Goal: Information Seeking & Learning: Learn about a topic

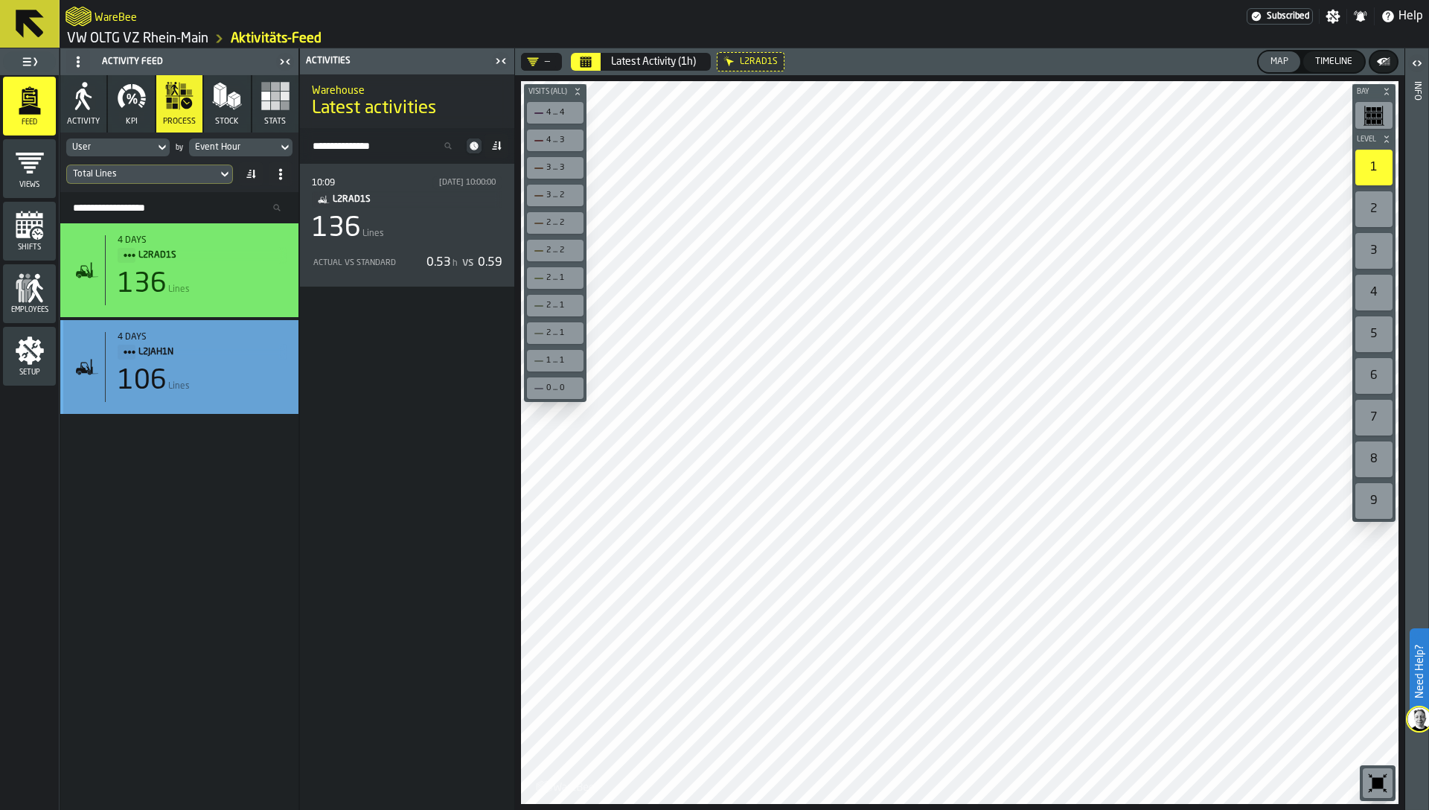
click at [203, 344] on span "L2JAH1N" at bounding box center [206, 352] width 136 height 16
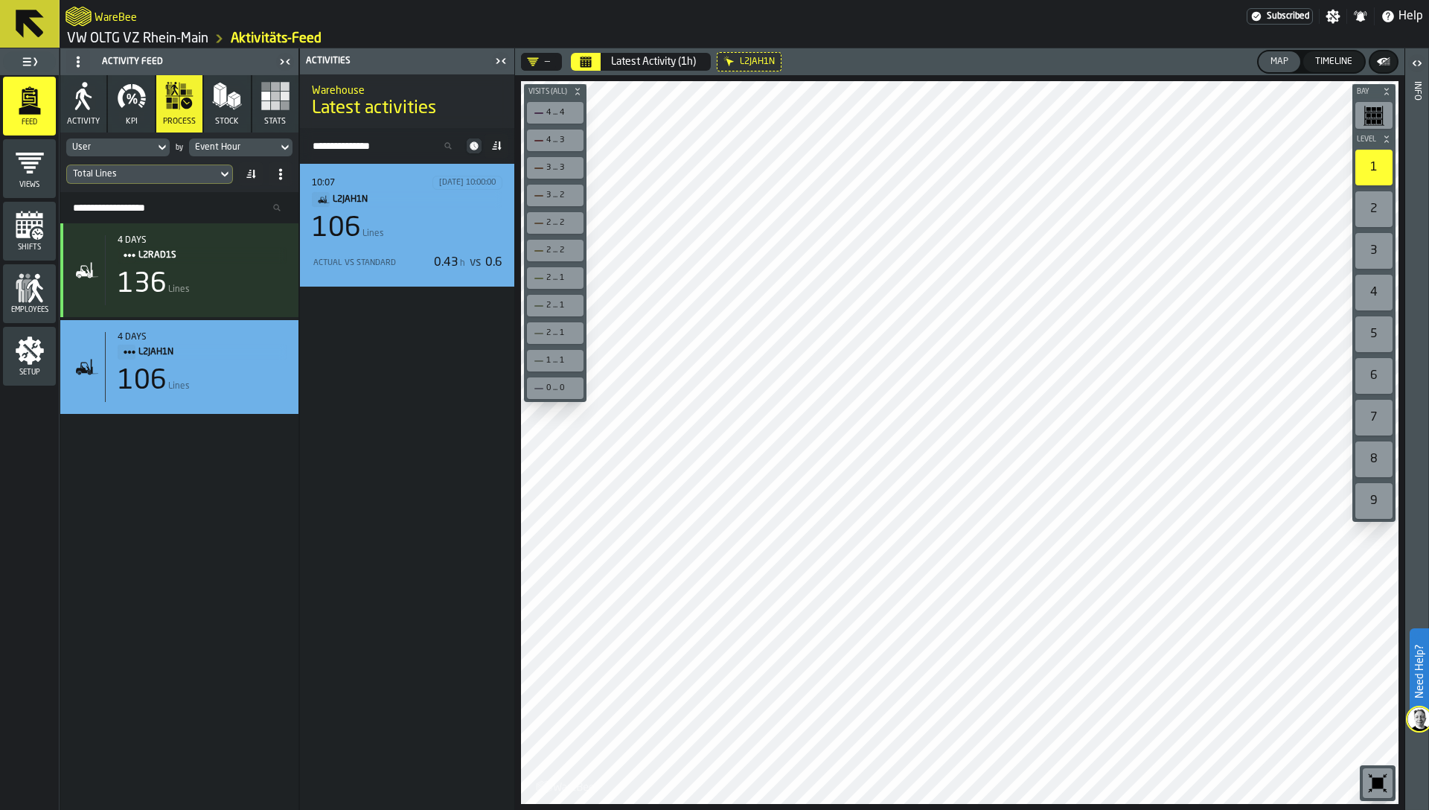
click at [398, 234] on div "106 Lines" at bounding box center [407, 229] width 191 height 30
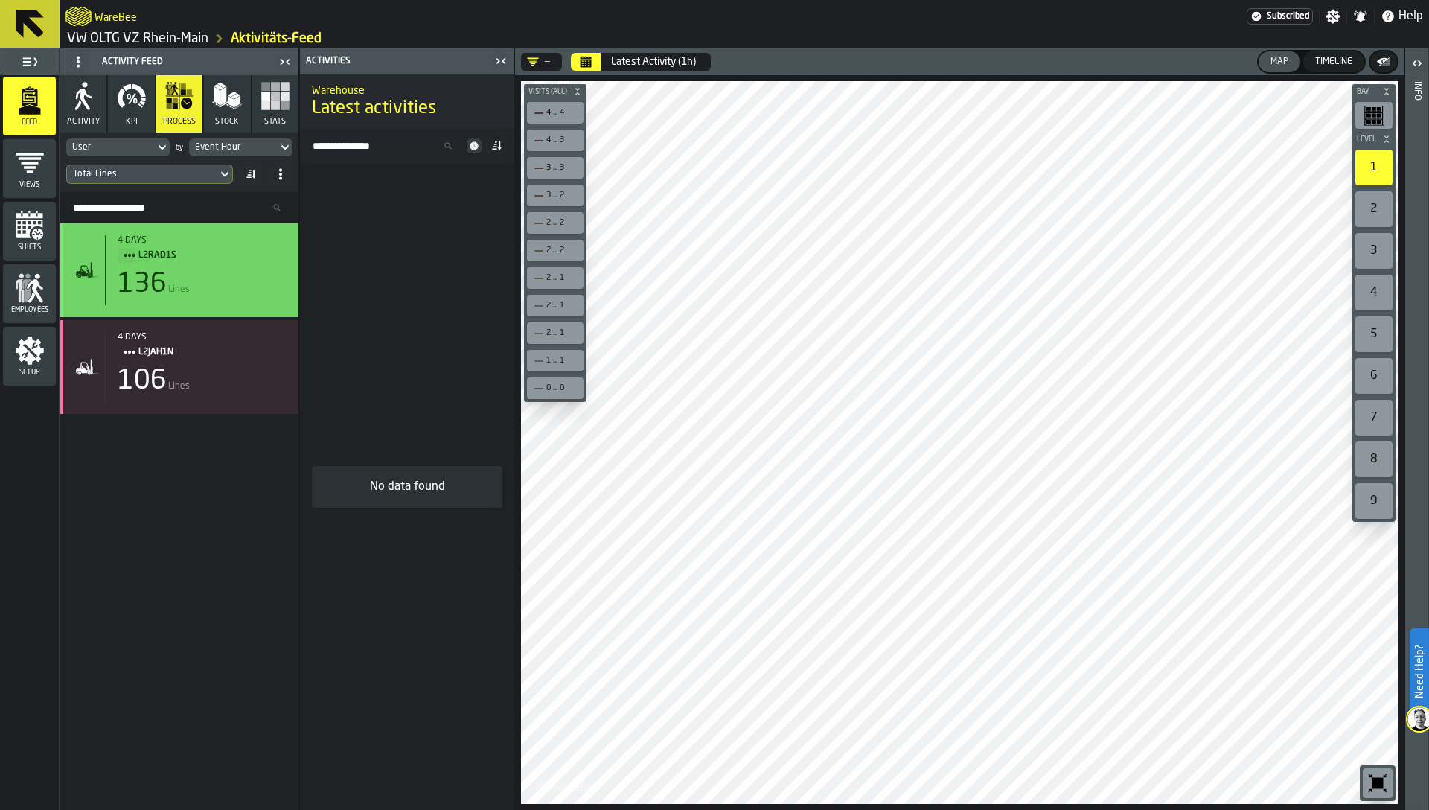
click at [213, 267] on div "4 days L2RAD1S 136 Lines" at bounding box center [196, 270] width 182 height 70
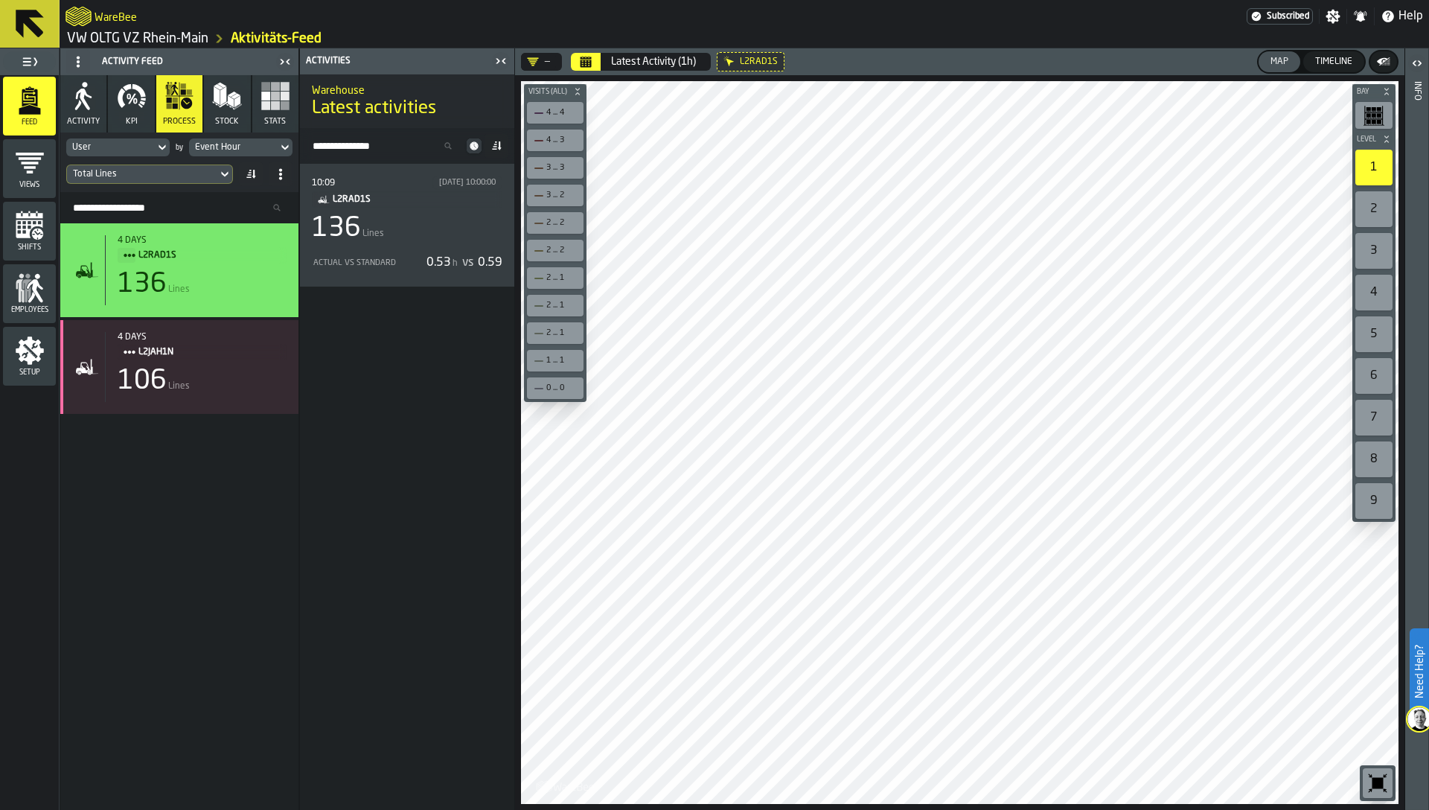
click at [147, 35] on link "VW OLTG VZ Rhein-Main" at bounding box center [137, 39] width 141 height 16
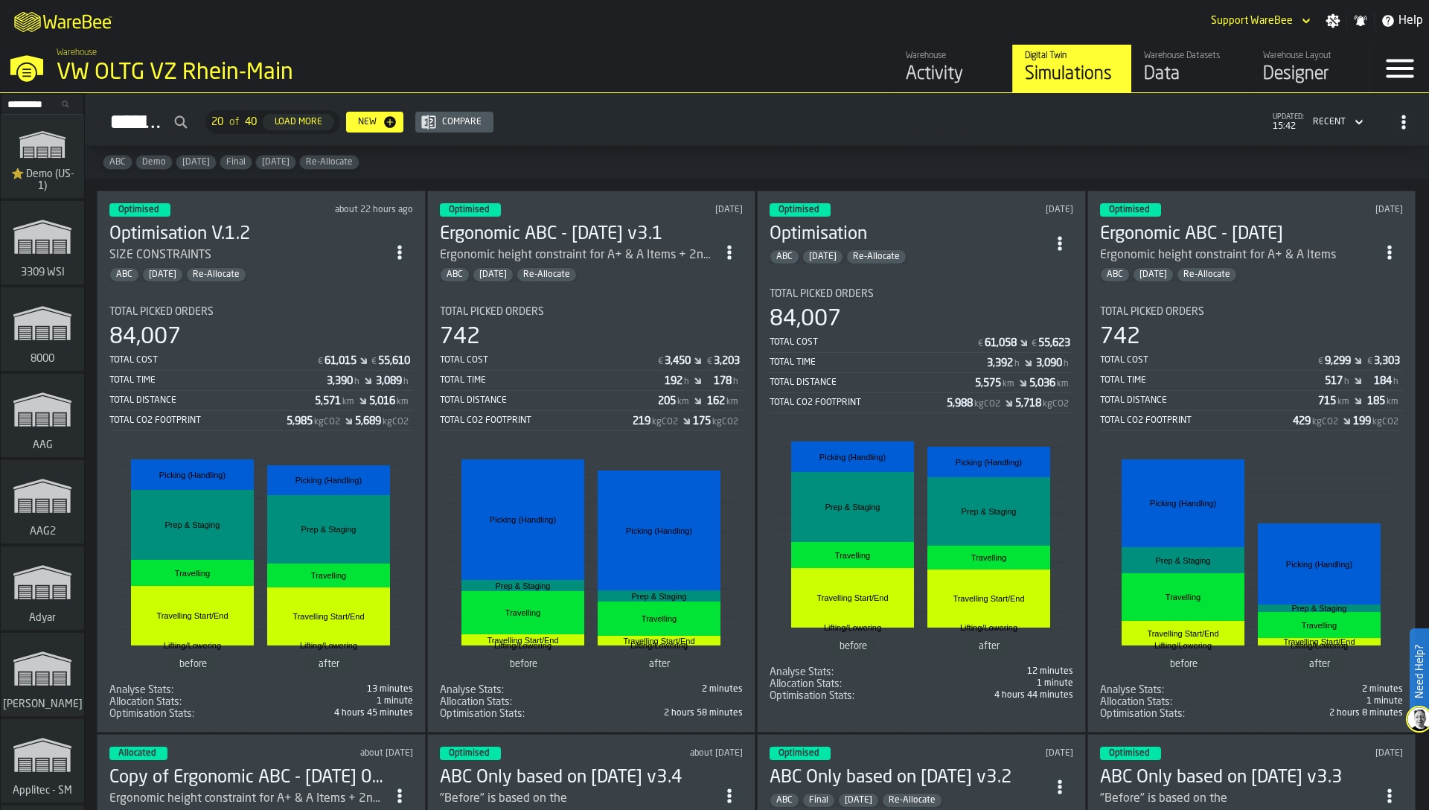
click at [34, 173] on span "⭐ Demo (US-1)" at bounding box center [42, 180] width 71 height 24
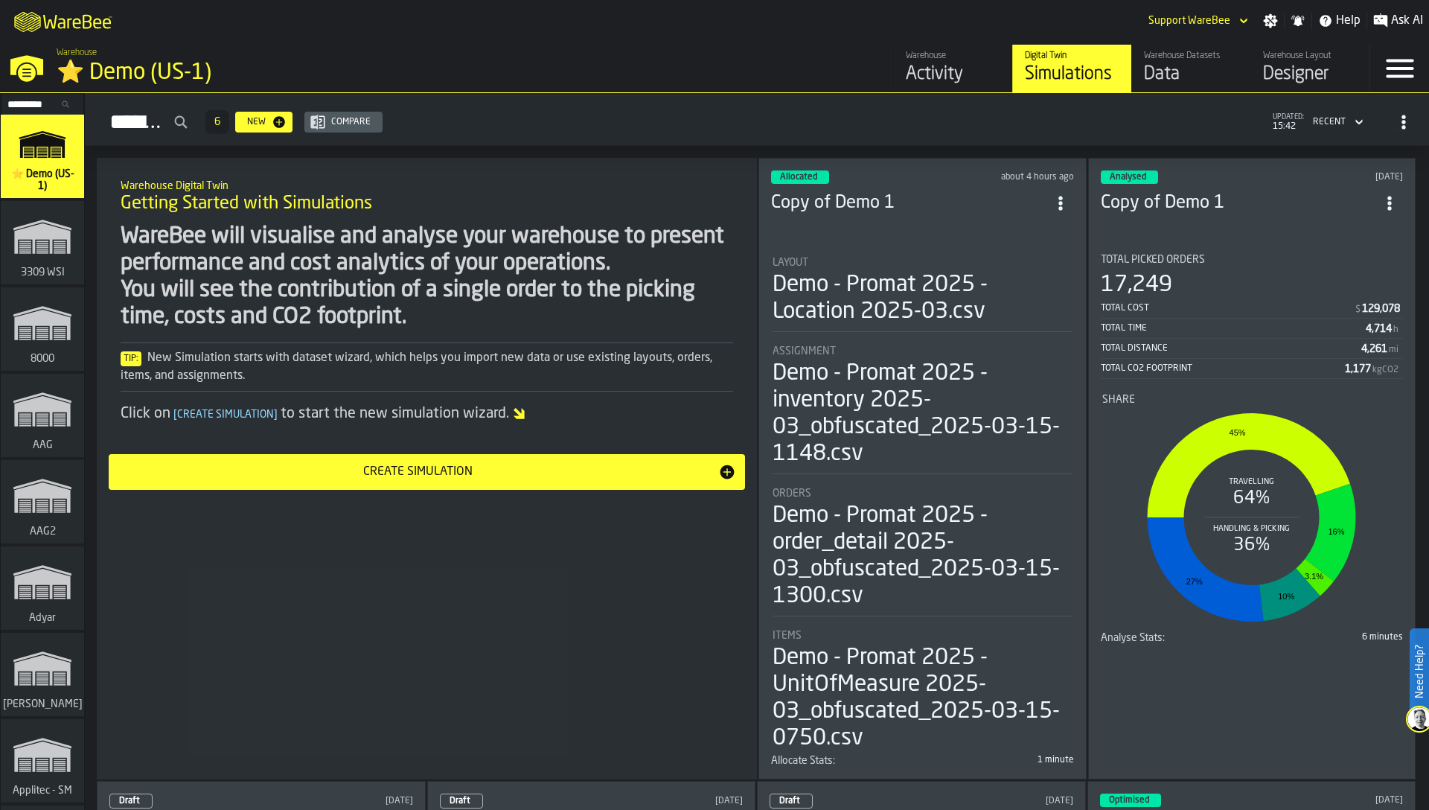
click at [935, 60] on div "Warehouse" at bounding box center [953, 56] width 95 height 10
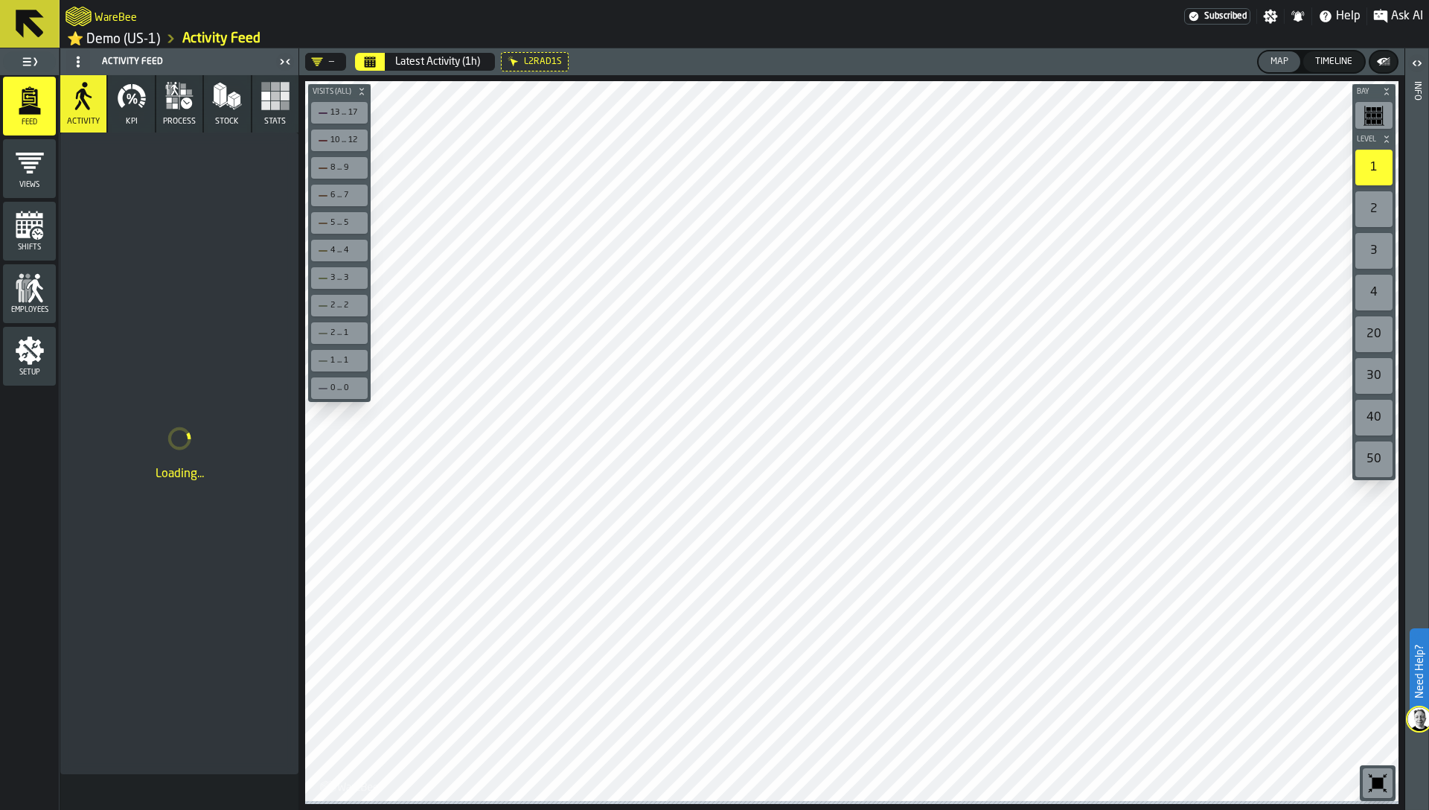
click at [179, 115] on button "process" at bounding box center [179, 103] width 46 height 57
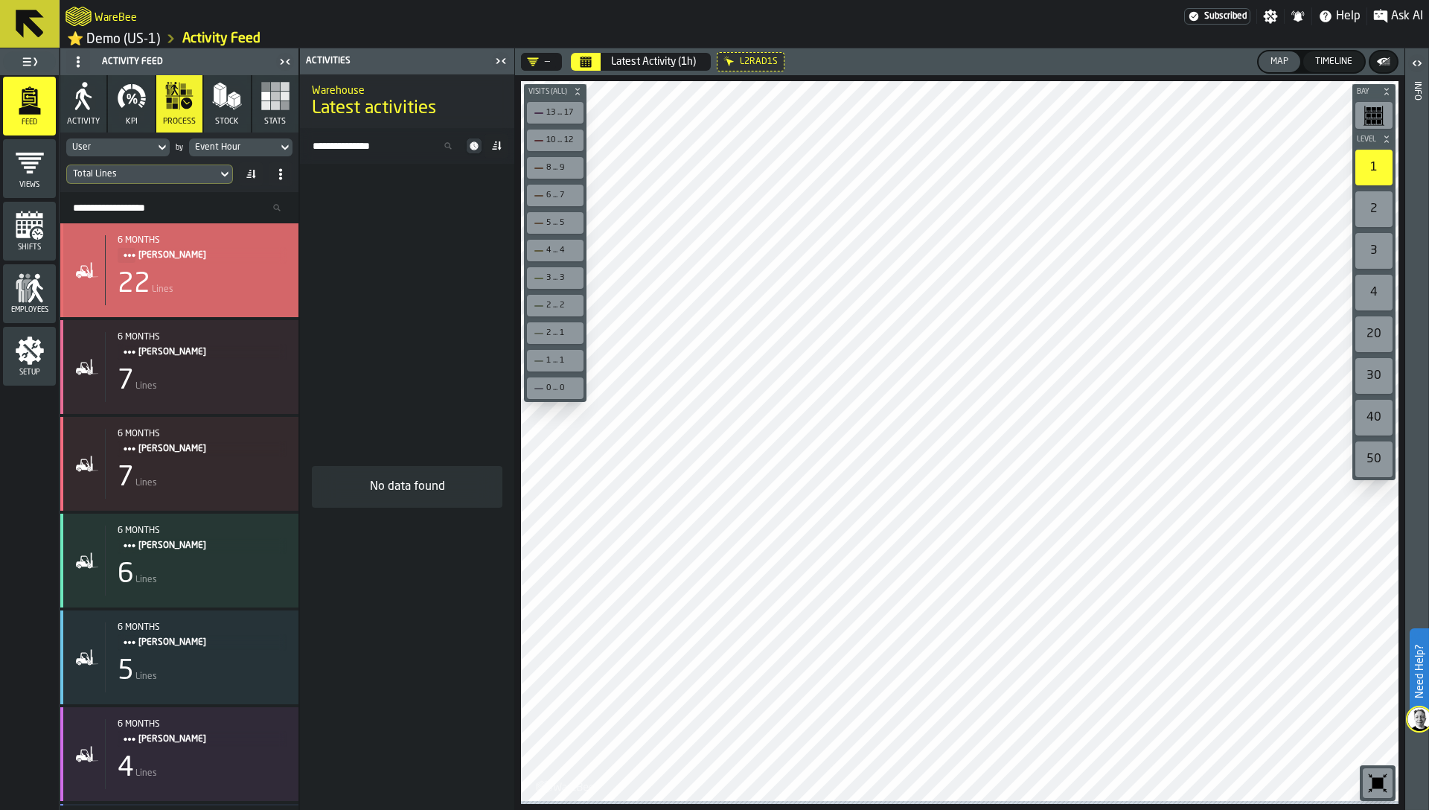
click at [170, 284] on div "22 Lines" at bounding box center [202, 284] width 169 height 30
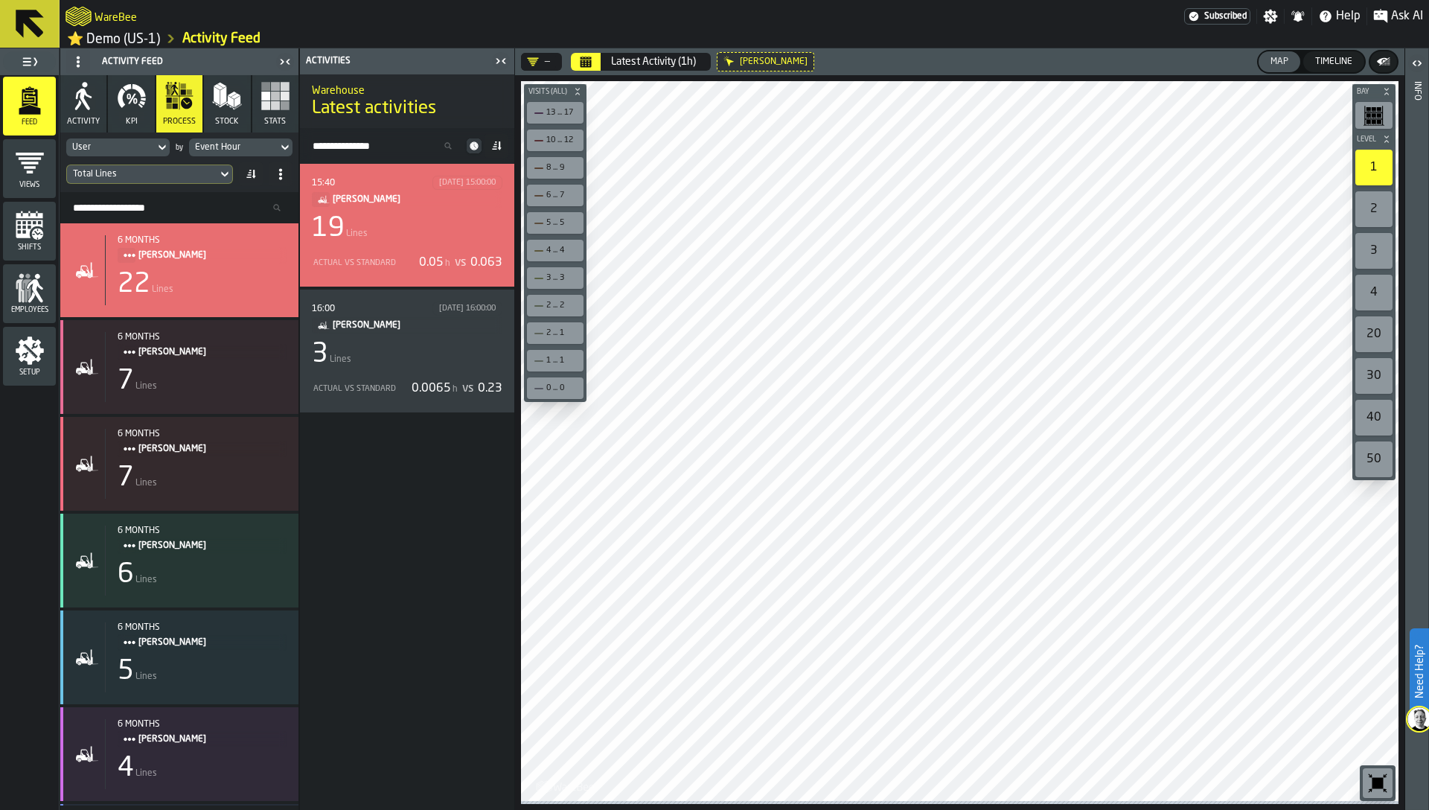
click at [432, 238] on div "19 Lines" at bounding box center [407, 229] width 191 height 30
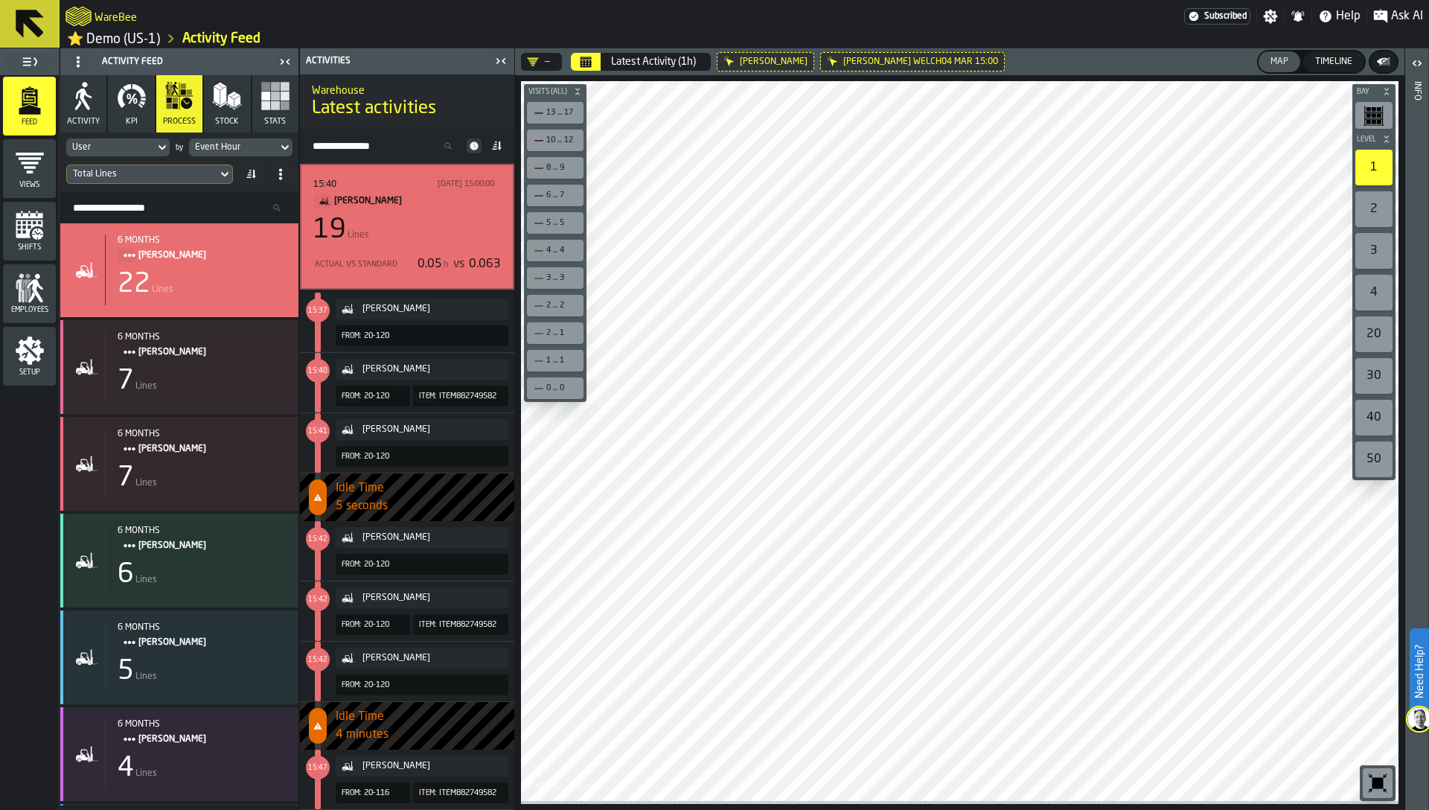
click at [131, 102] on icon "button" at bounding box center [131, 99] width 7 height 10
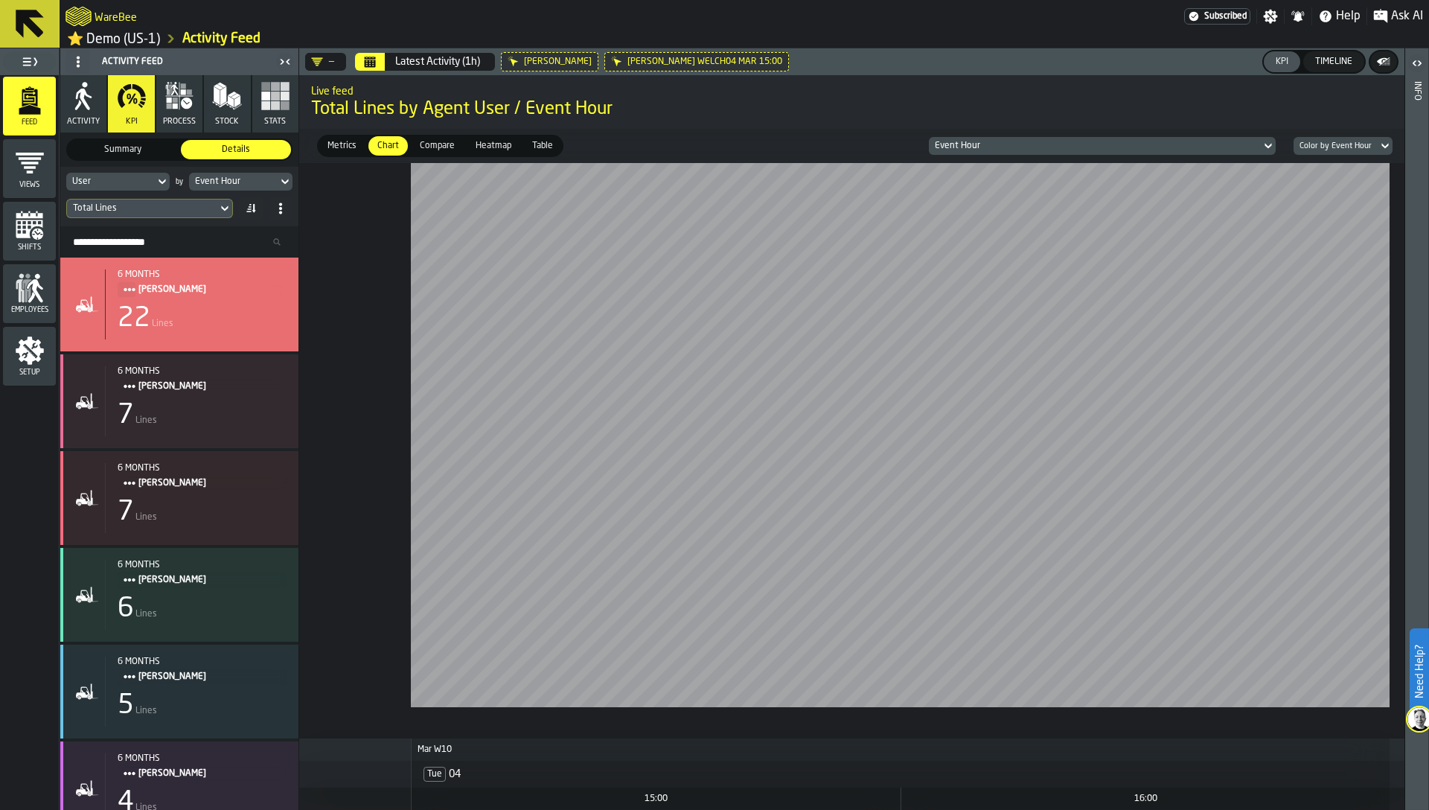
click at [364, 65] on icon "Calendar" at bounding box center [370, 62] width 12 height 12
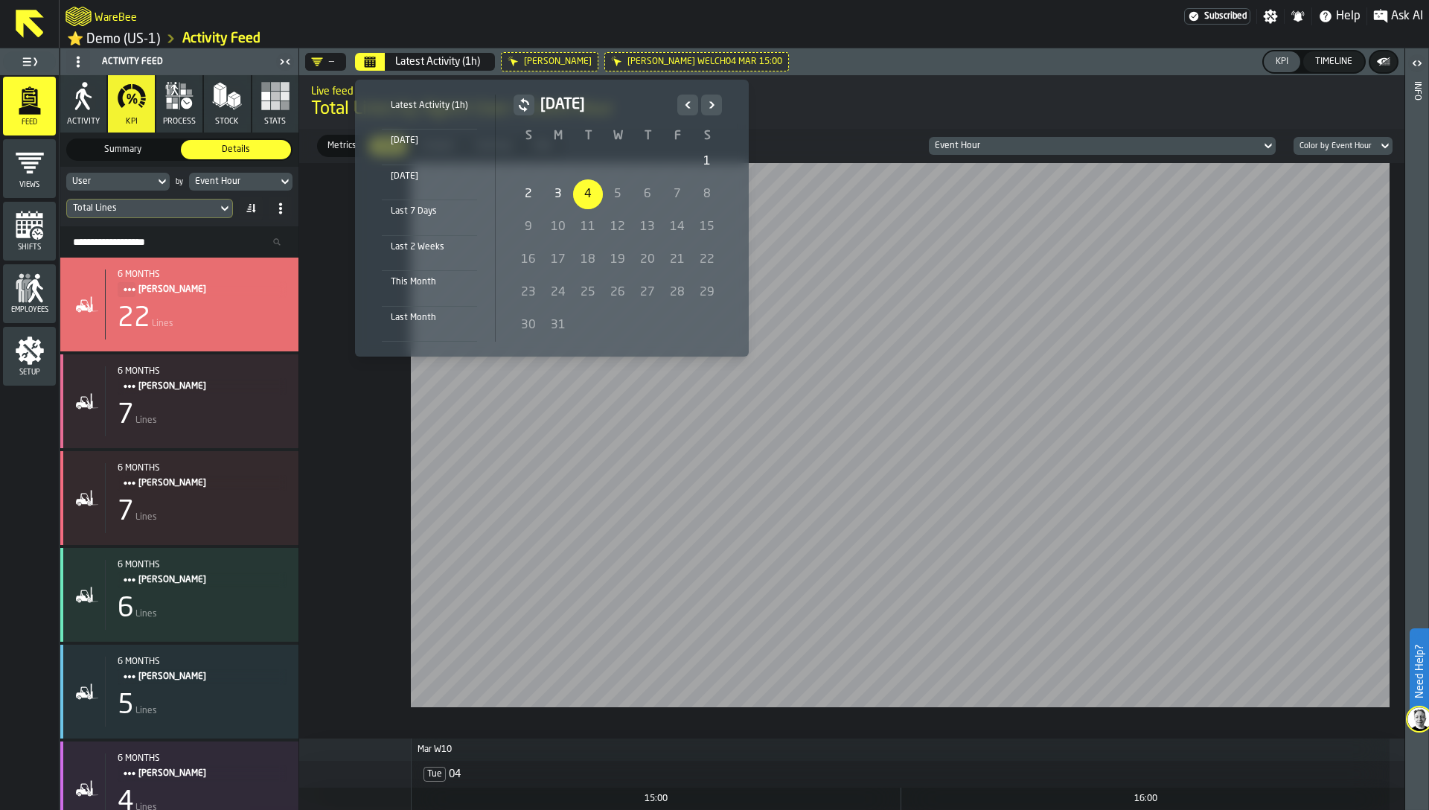
click at [688, 101] on icon "Previous" at bounding box center [687, 104] width 5 height 7
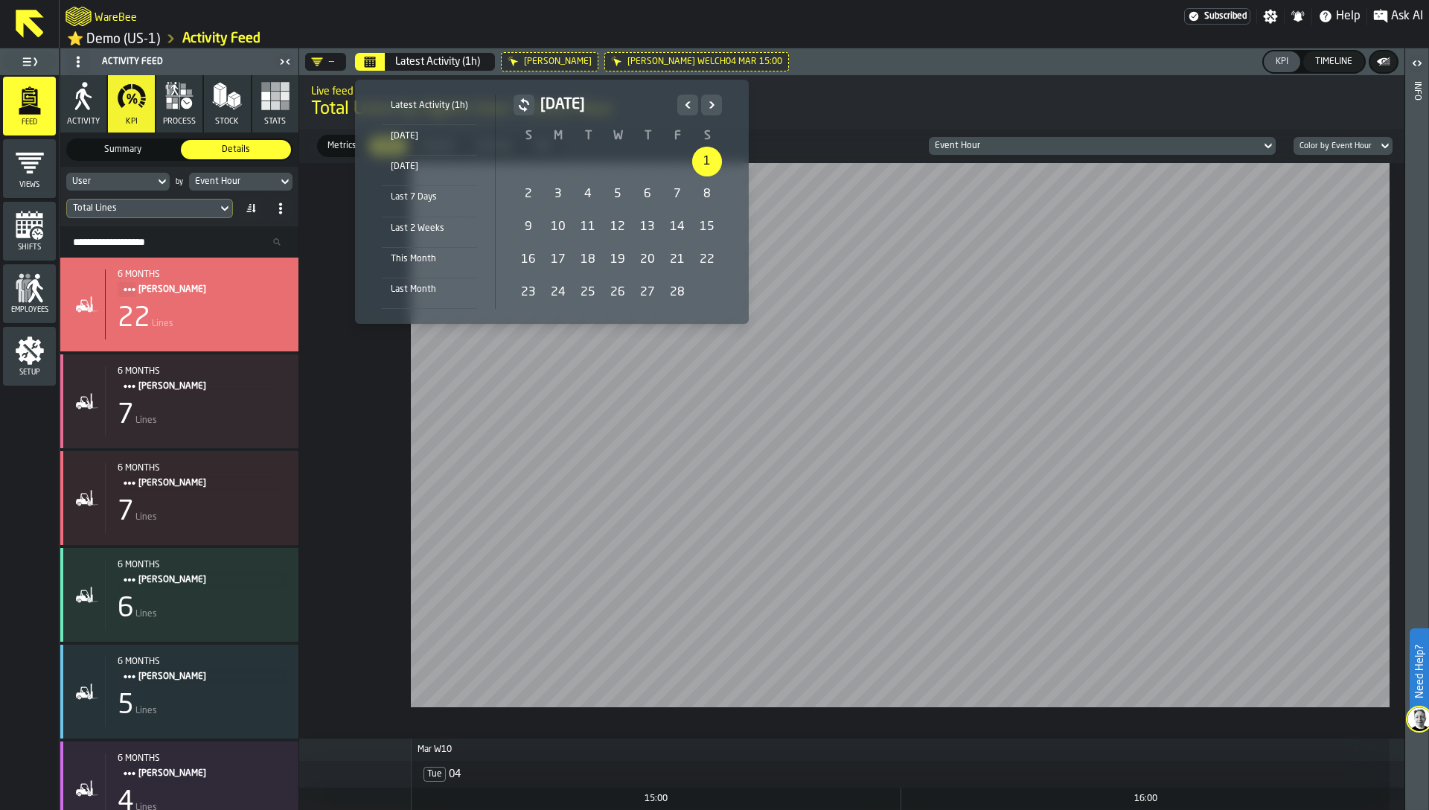
click at [711, 159] on div "1" at bounding box center [707, 162] width 30 height 30
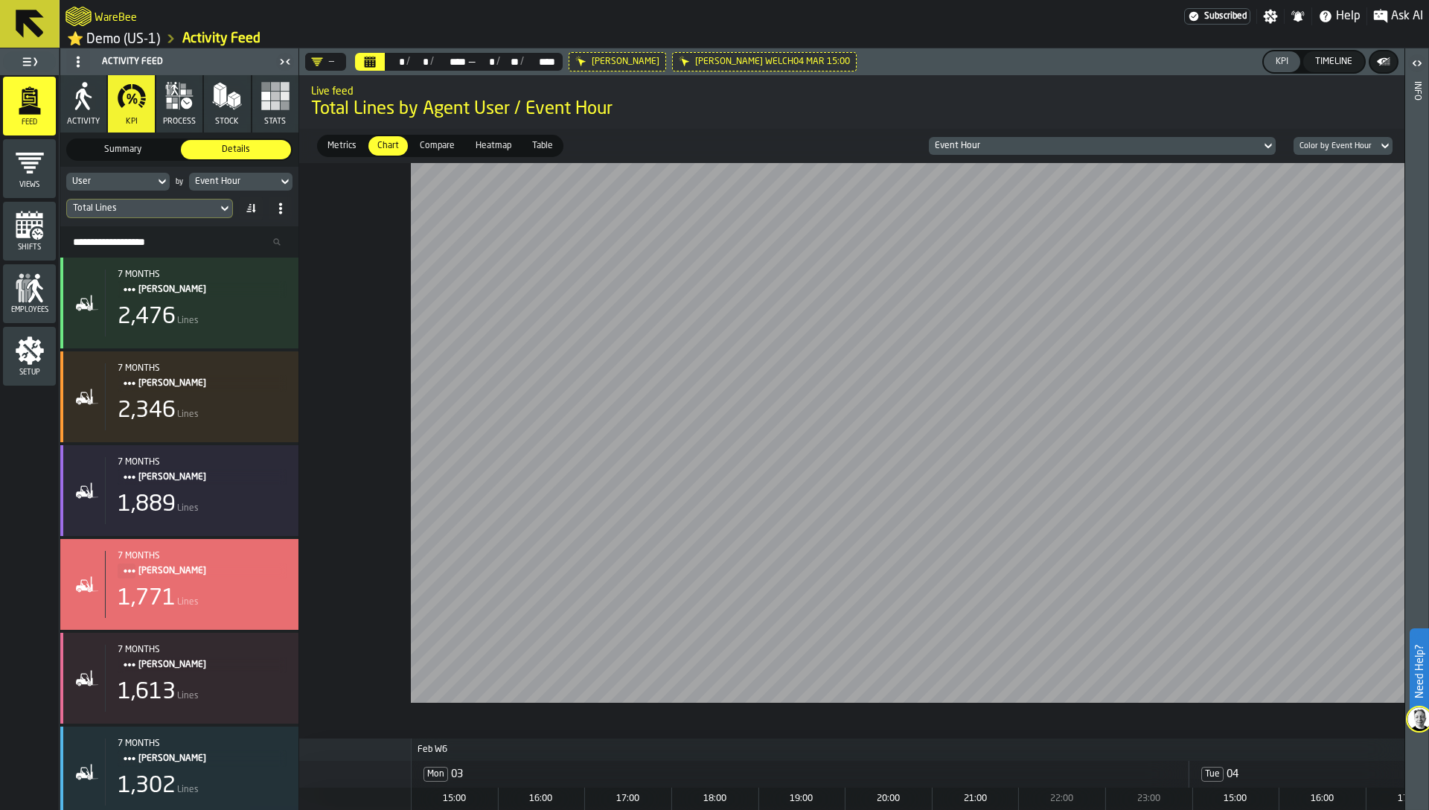
click at [500, 141] on div "Heatmap" at bounding box center [494, 145] width 54 height 19
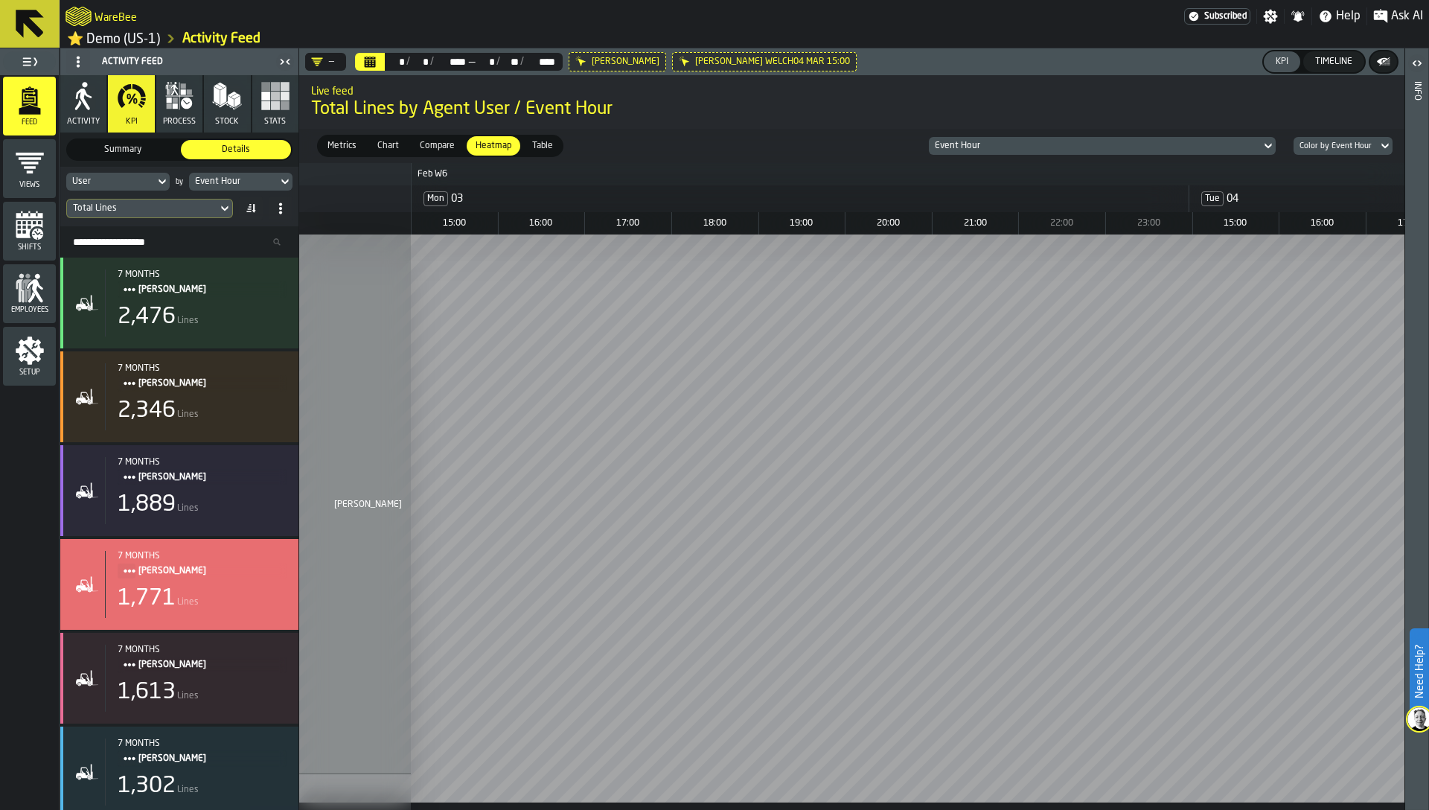
click at [0, 0] on icon at bounding box center [0, 0] width 0 height 0
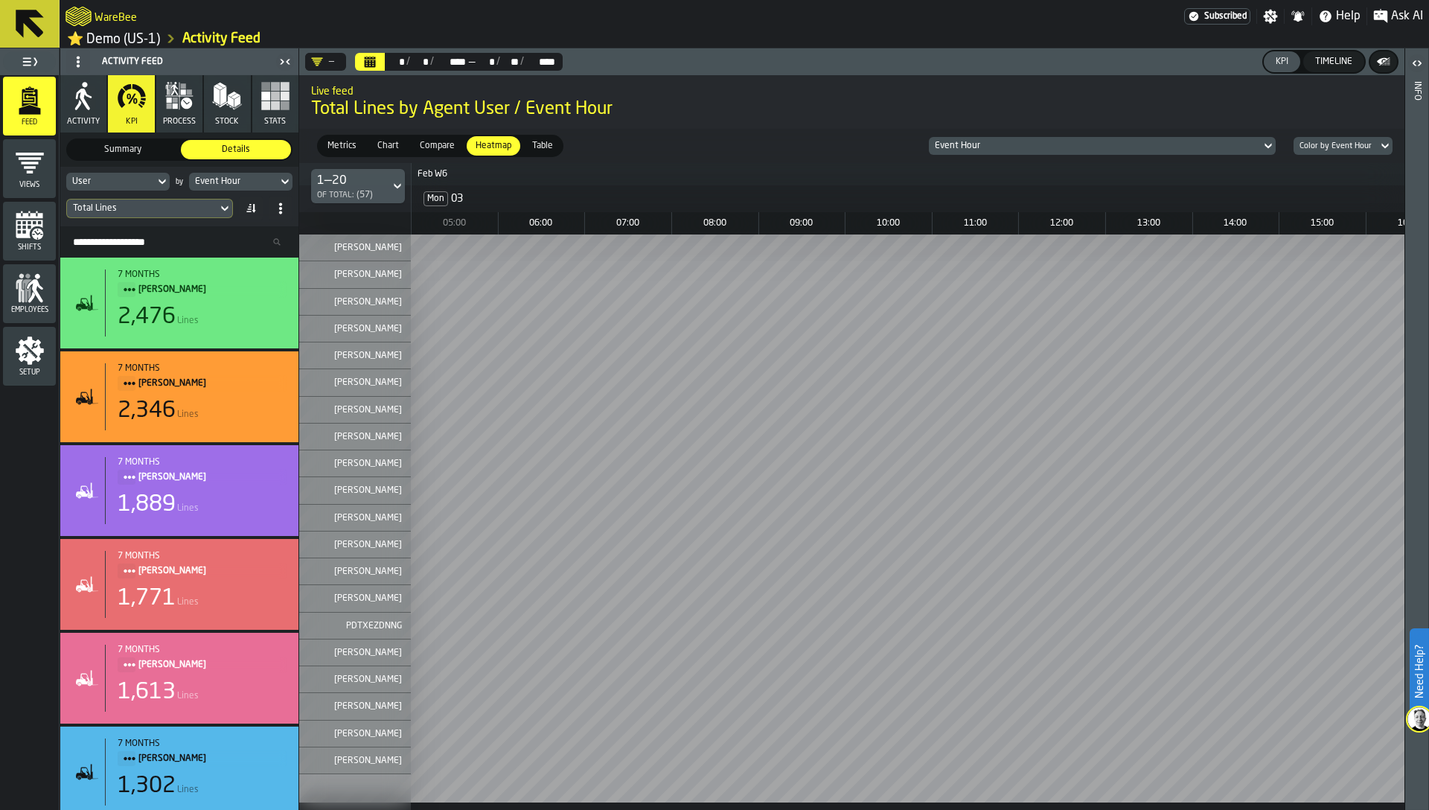
click at [217, 187] on div "Event Hour" at bounding box center [233, 181] width 77 height 10
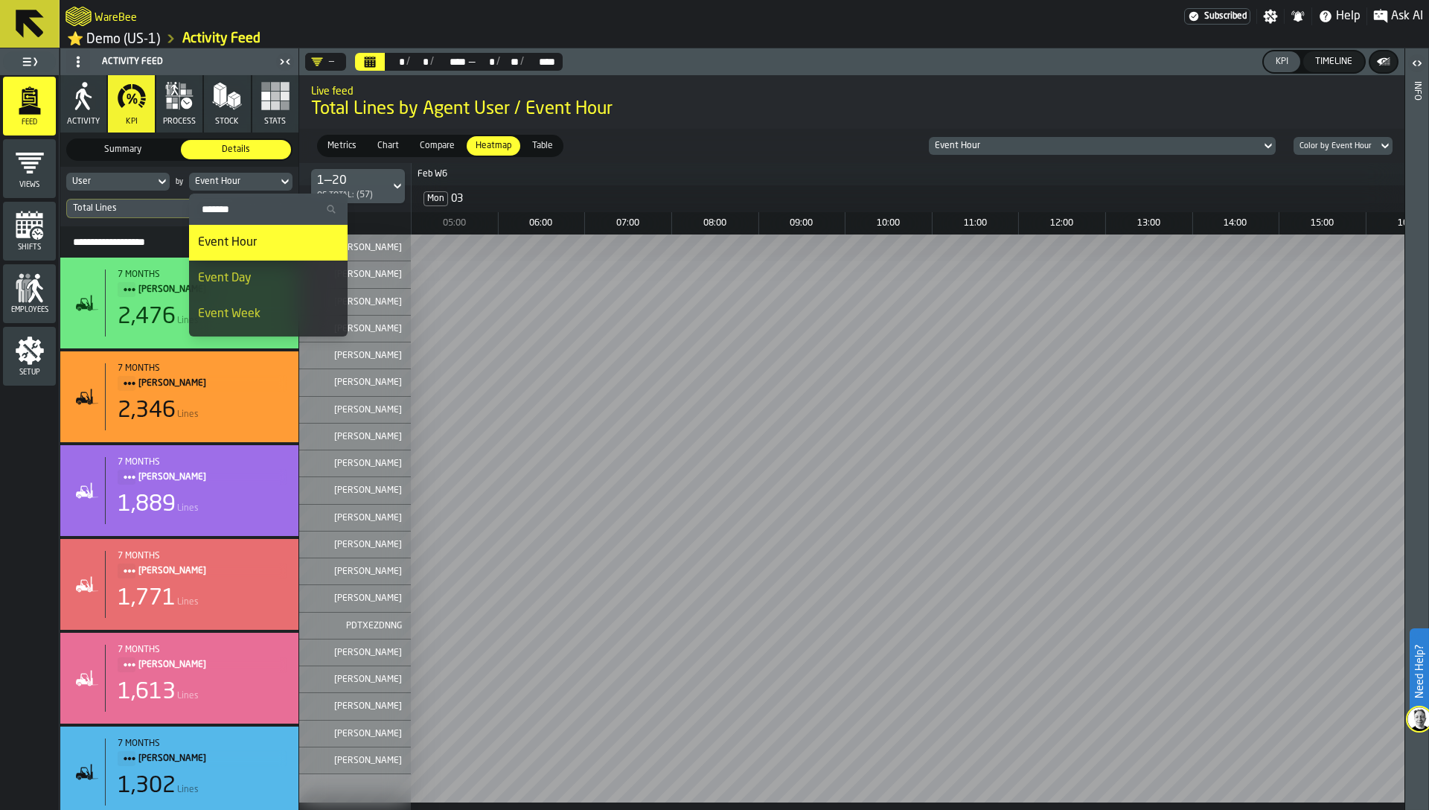
click at [647, 151] on div "Metrics Metrics Chart Chart Compare Compare Heatmap Heatmap Table Table Event H…" at bounding box center [851, 146] width 1105 height 34
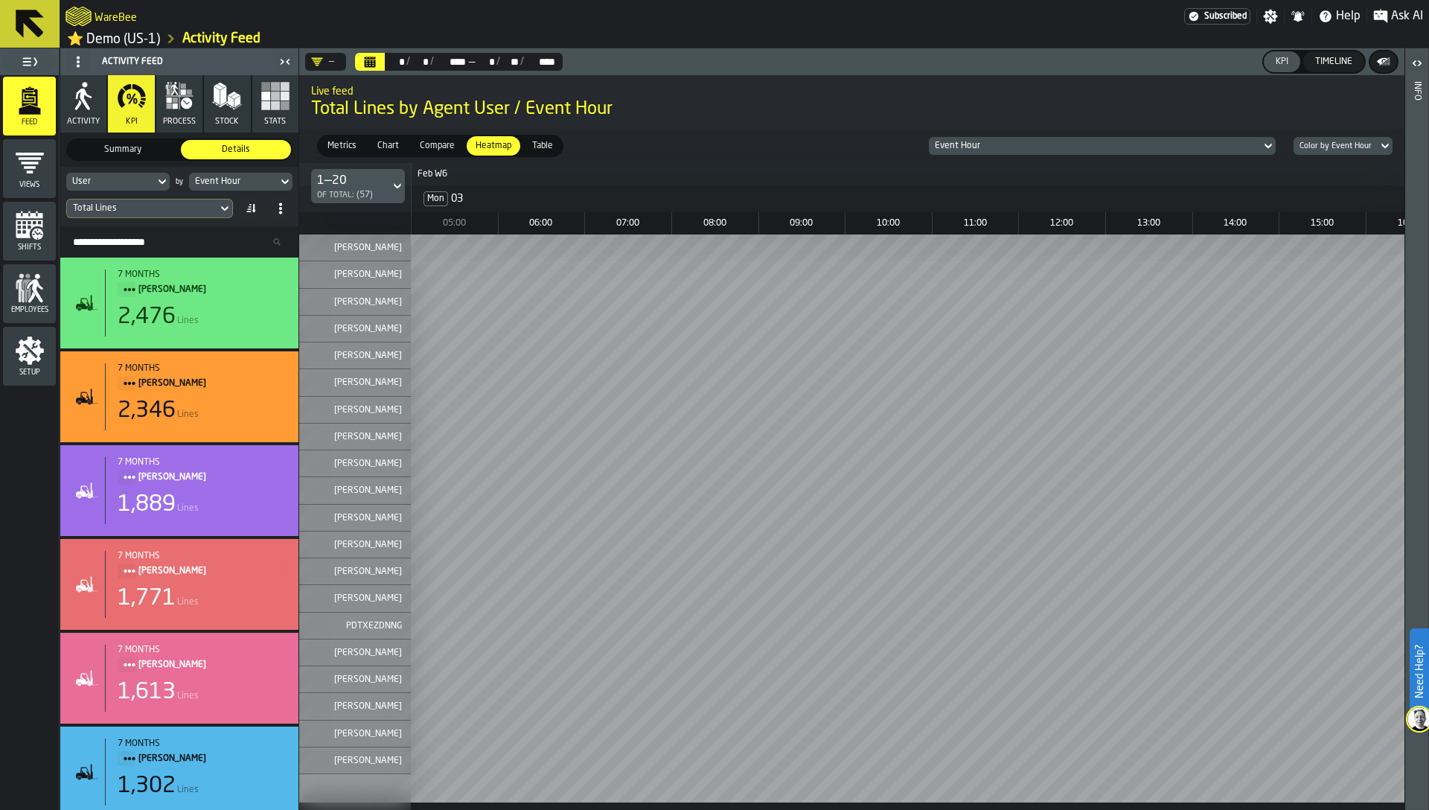
click at [121, 183] on div "User" at bounding box center [110, 181] width 77 height 10
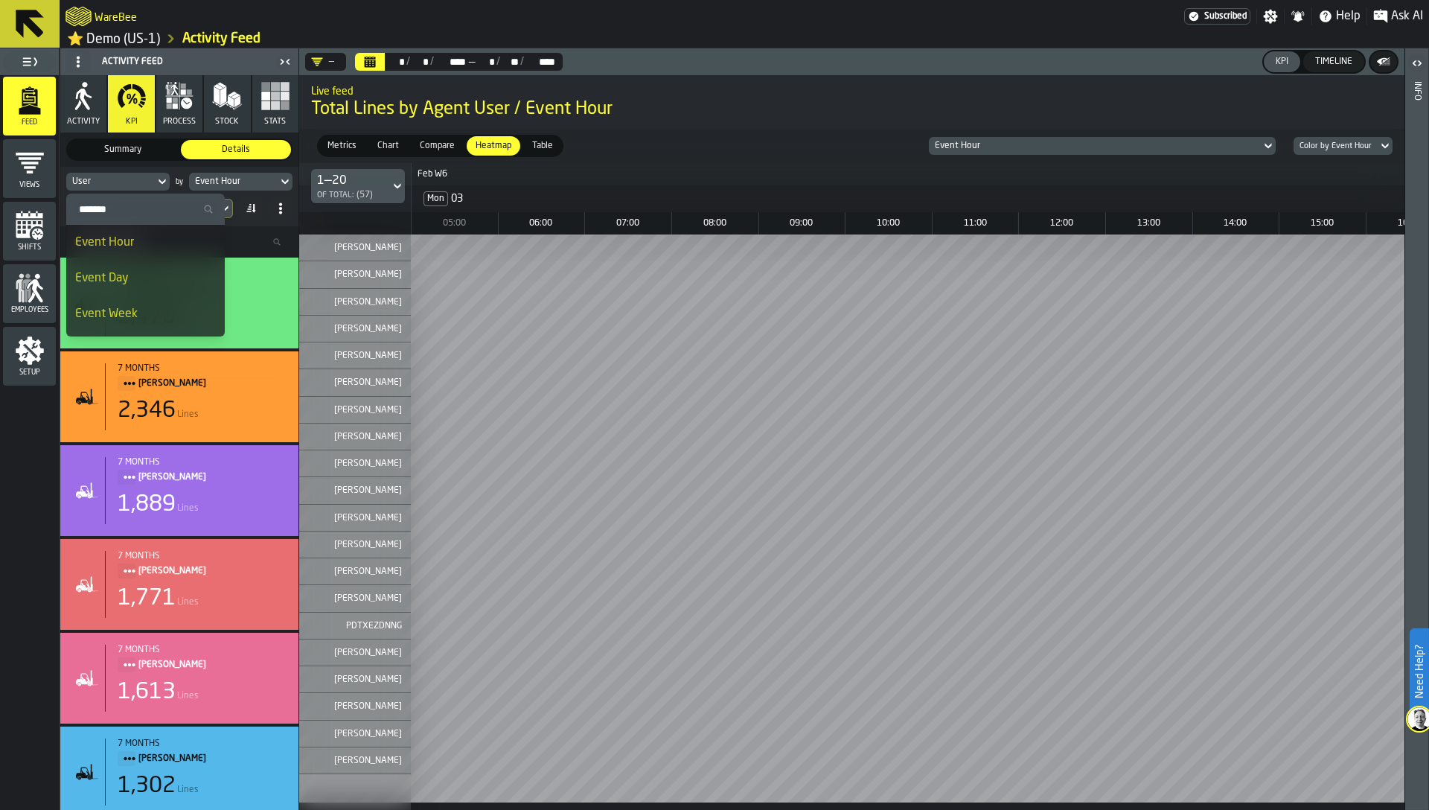
click at [120, 204] on input "Search" at bounding box center [145, 208] width 147 height 19
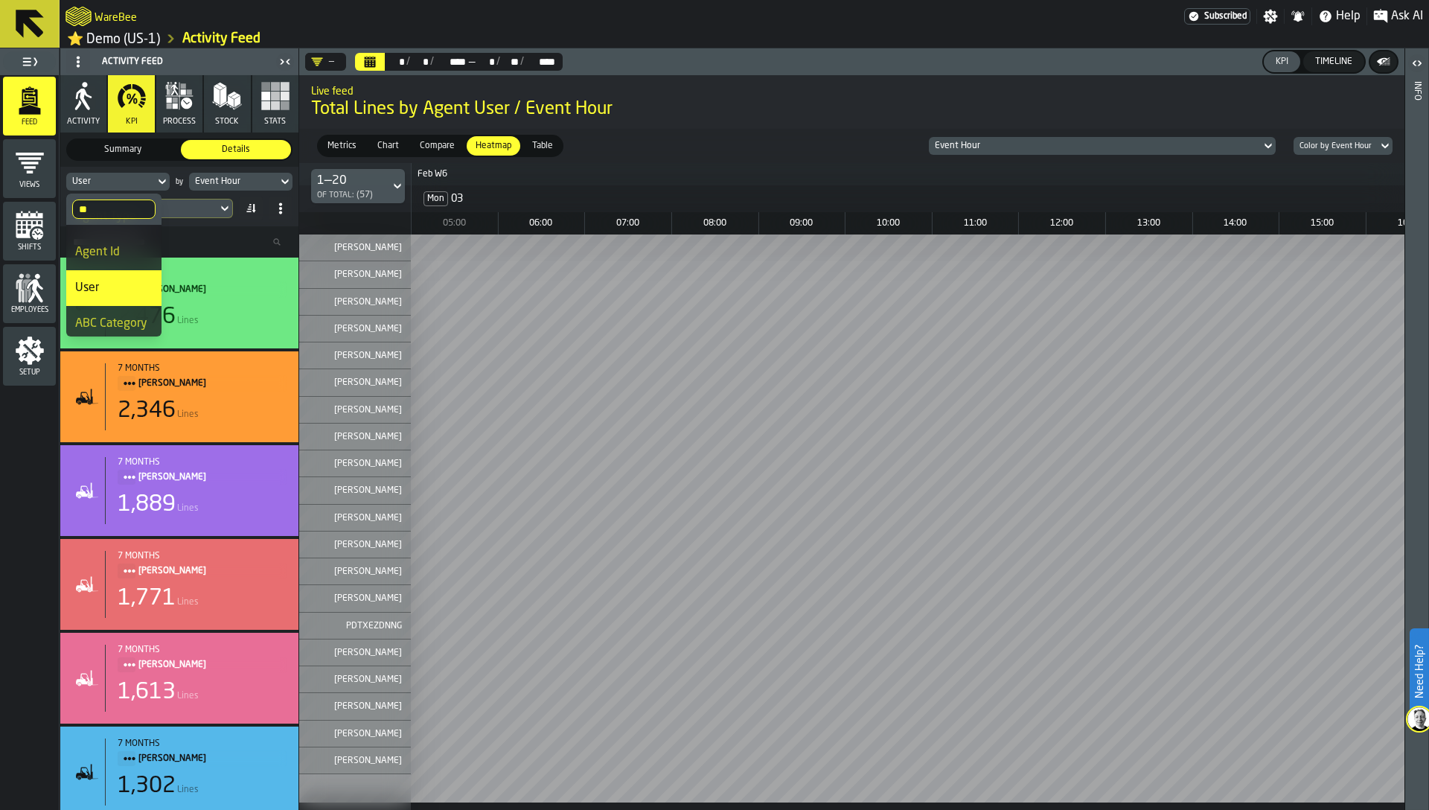
scroll to position [31, 0]
type input "**"
click at [118, 320] on span "ABC Category" at bounding box center [111, 319] width 72 height 12
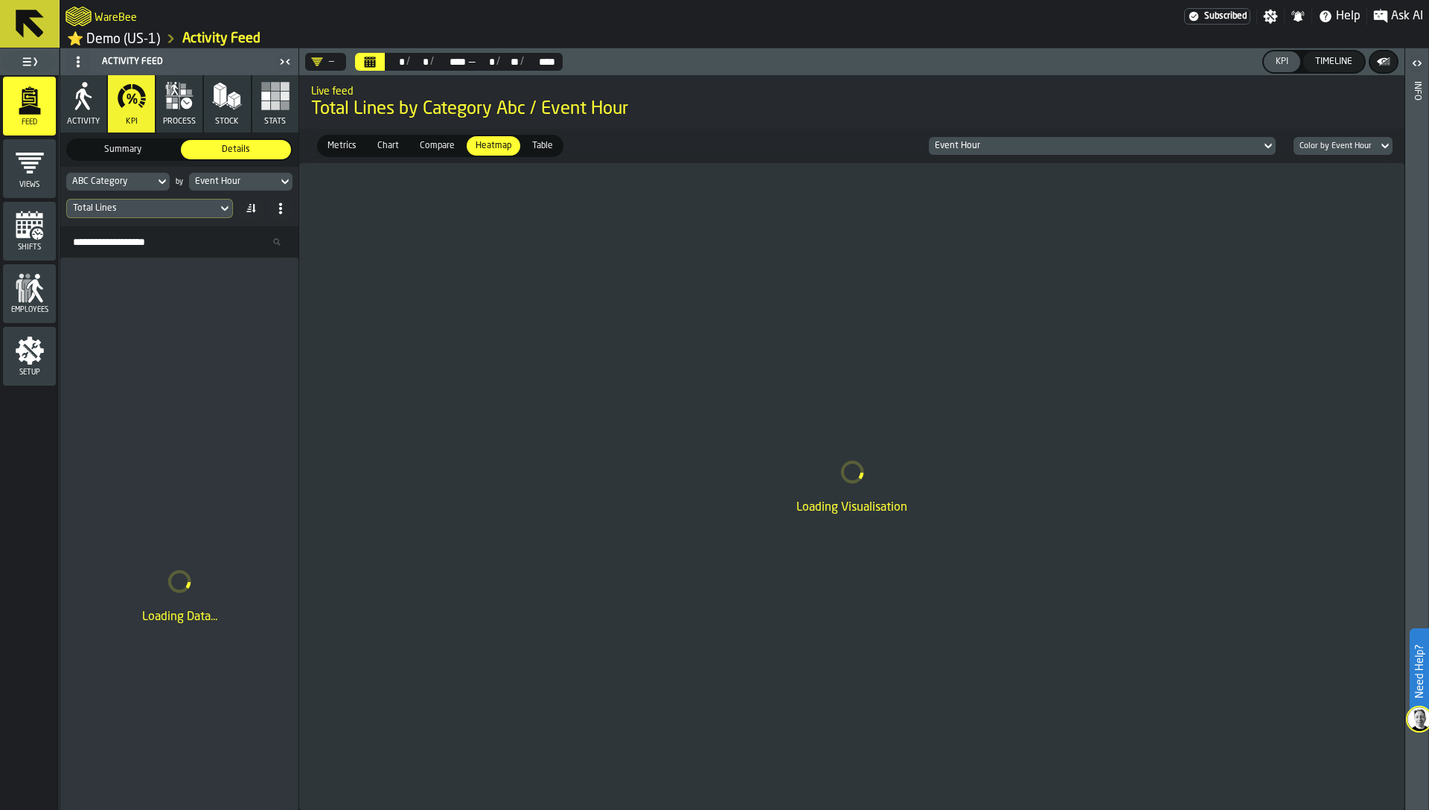
click at [244, 186] on div "Event Hour" at bounding box center [233, 181] width 77 height 10
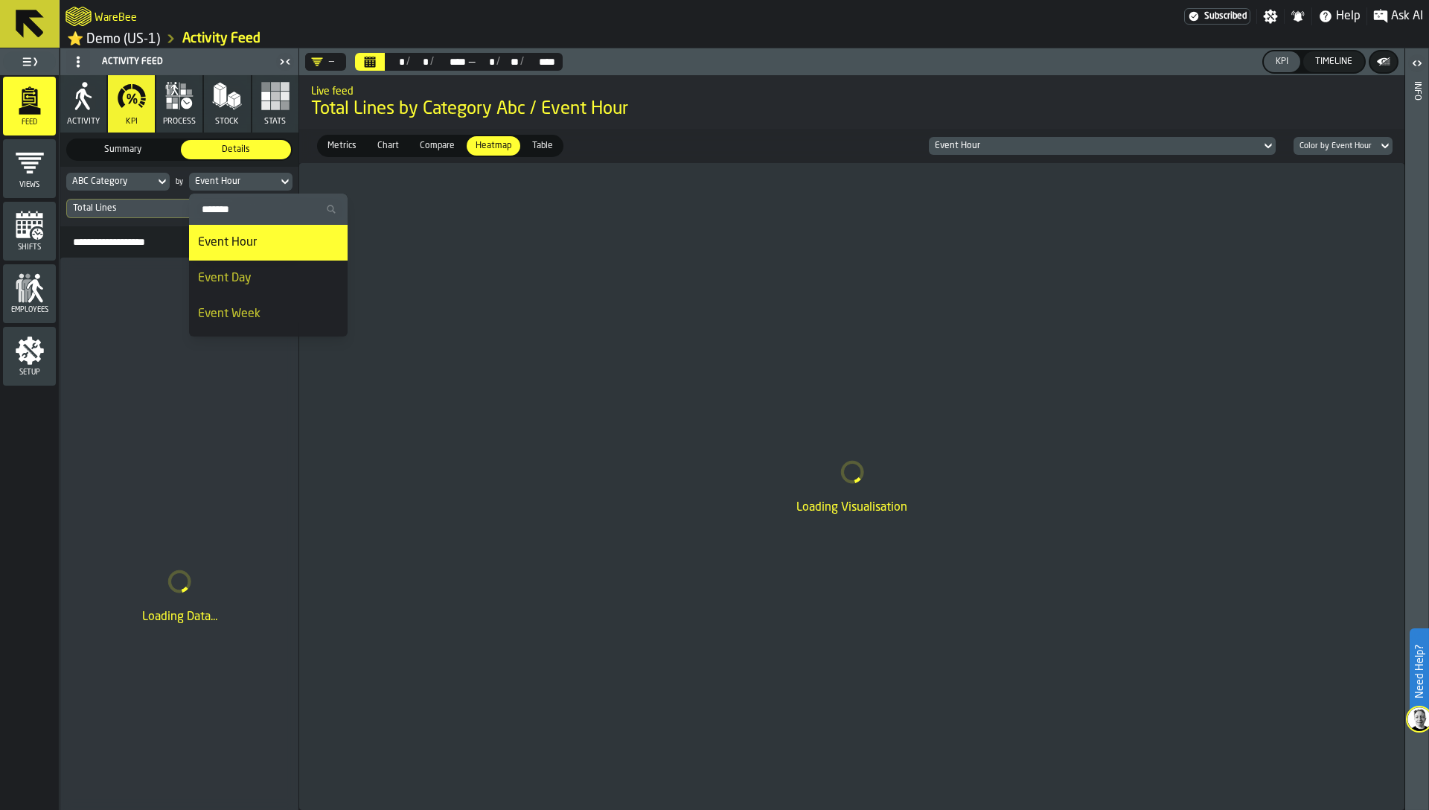
click at [249, 284] on div "Event Day" at bounding box center [268, 278] width 141 height 18
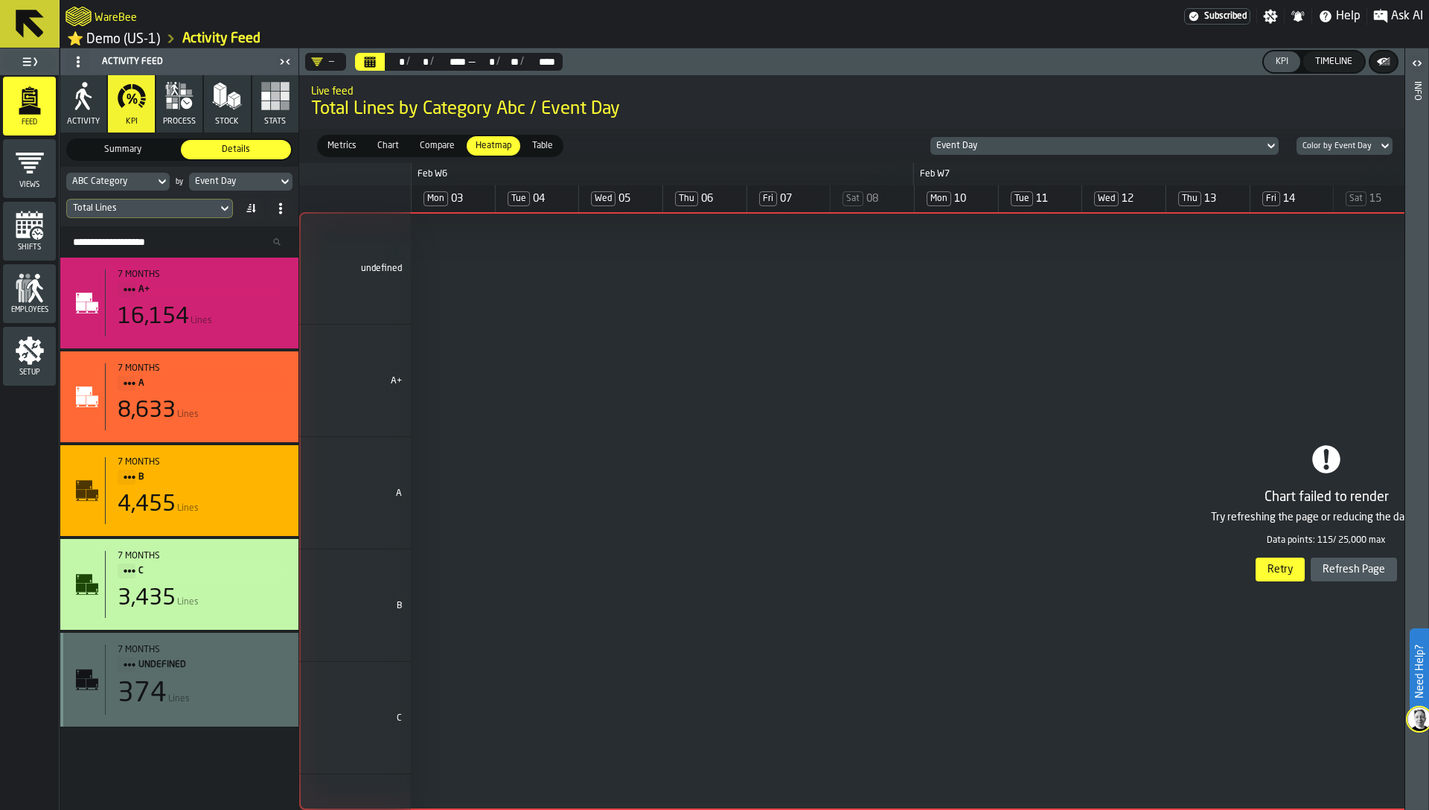
click at [1342, 571] on div "1 undefined 2 A+ 3 A 4 B 5 C" at bounding box center [1326, 511] width 2054 height 598
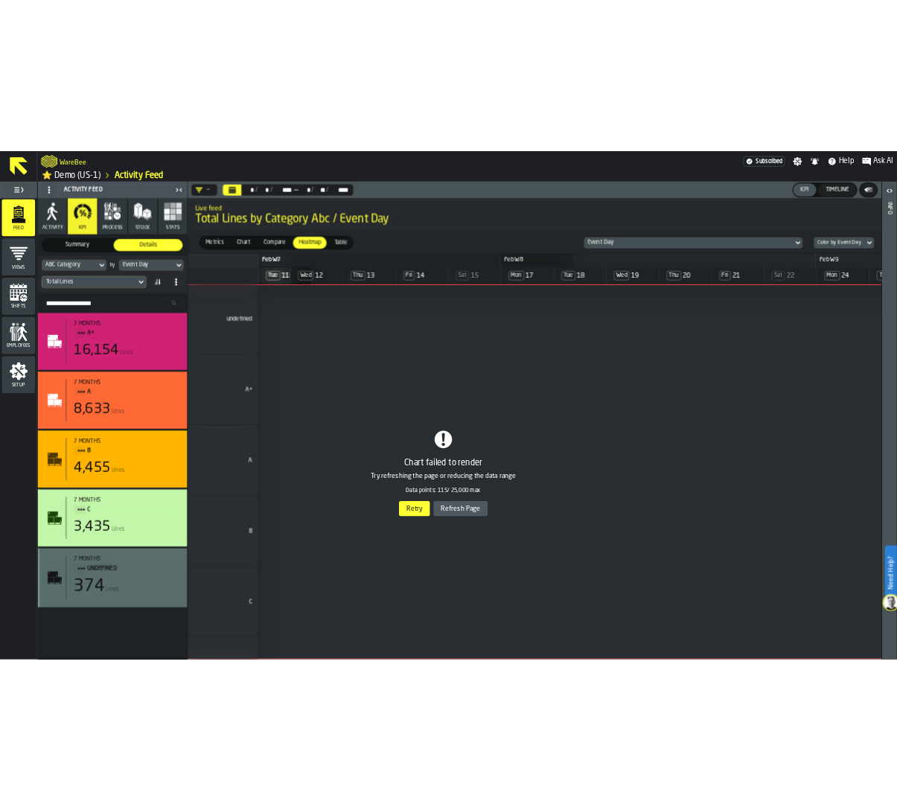
scroll to position [0, 684]
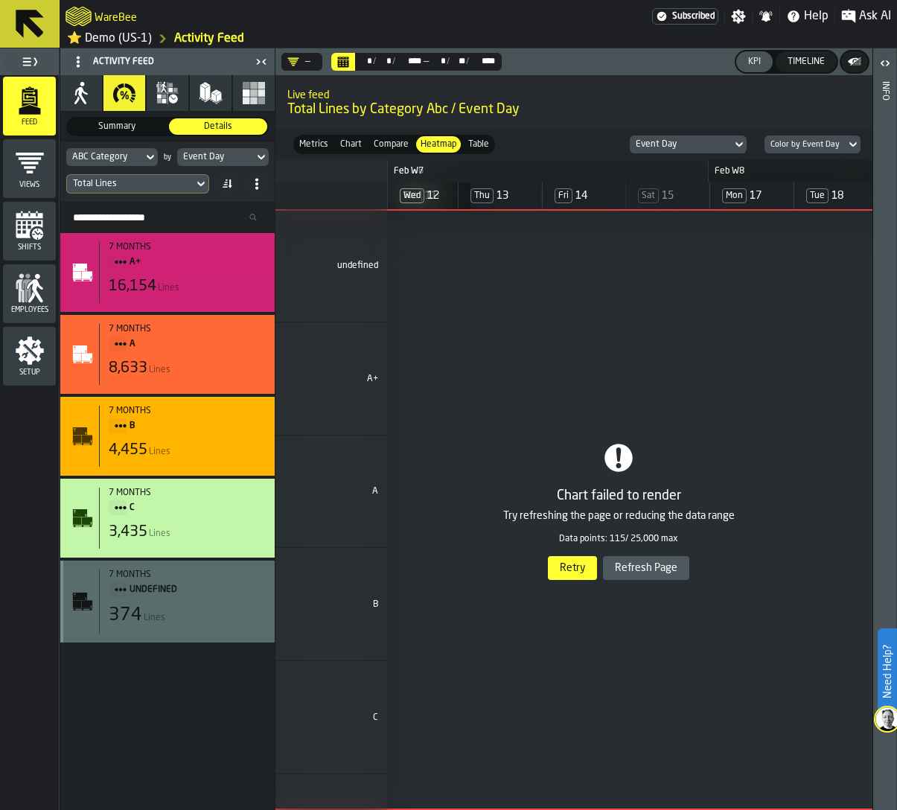
click at [566, 561] on div "1 undefined 2 A+ 3 A 4 B 5 C" at bounding box center [618, 509] width 2054 height 601
click at [572, 570] on div "1 undefined 2 A+ 3 A 4 B 5 C" at bounding box center [618, 509] width 2054 height 601
click at [586, 568] on div "1 undefined 2 A+ 3 A 4 B 5 C" at bounding box center [618, 509] width 2054 height 601
click at [318, 480] on div "3 A" at bounding box center [331, 491] width 112 height 113
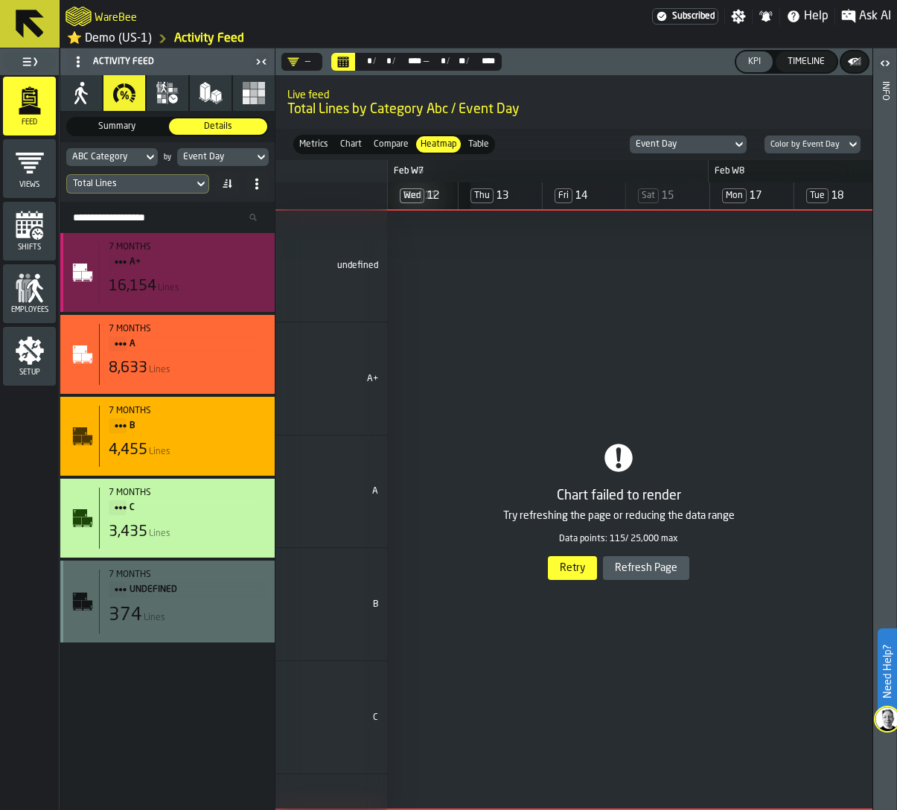
click at [194, 252] on div "7 months" at bounding box center [187, 247] width 157 height 10
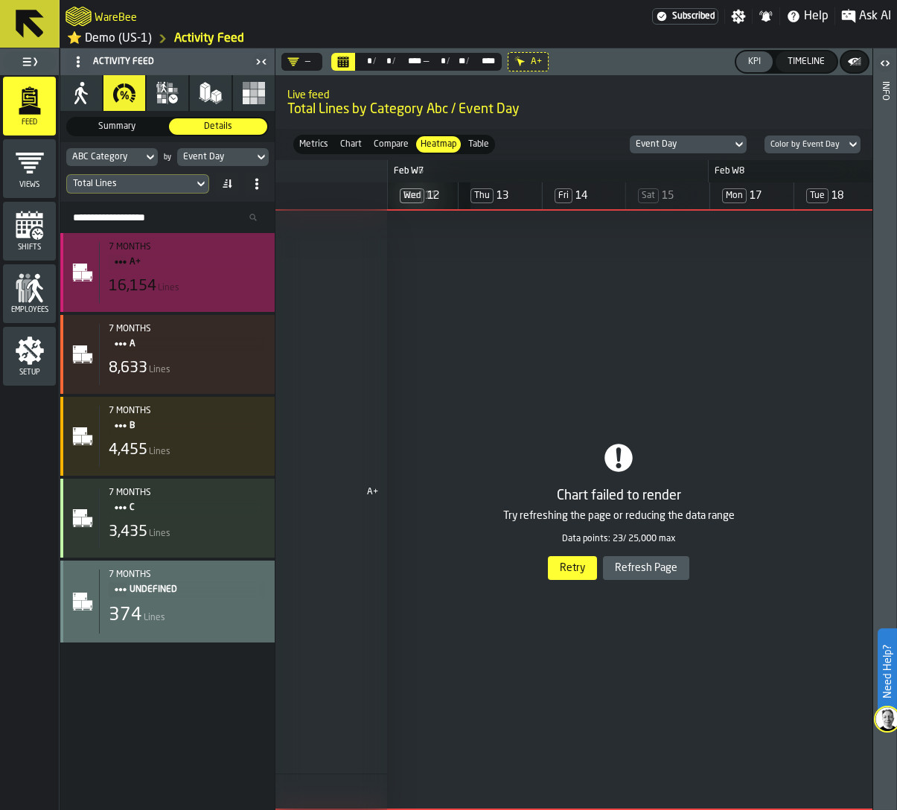
click at [186, 289] on div "16,154 Lines" at bounding box center [187, 286] width 157 height 21
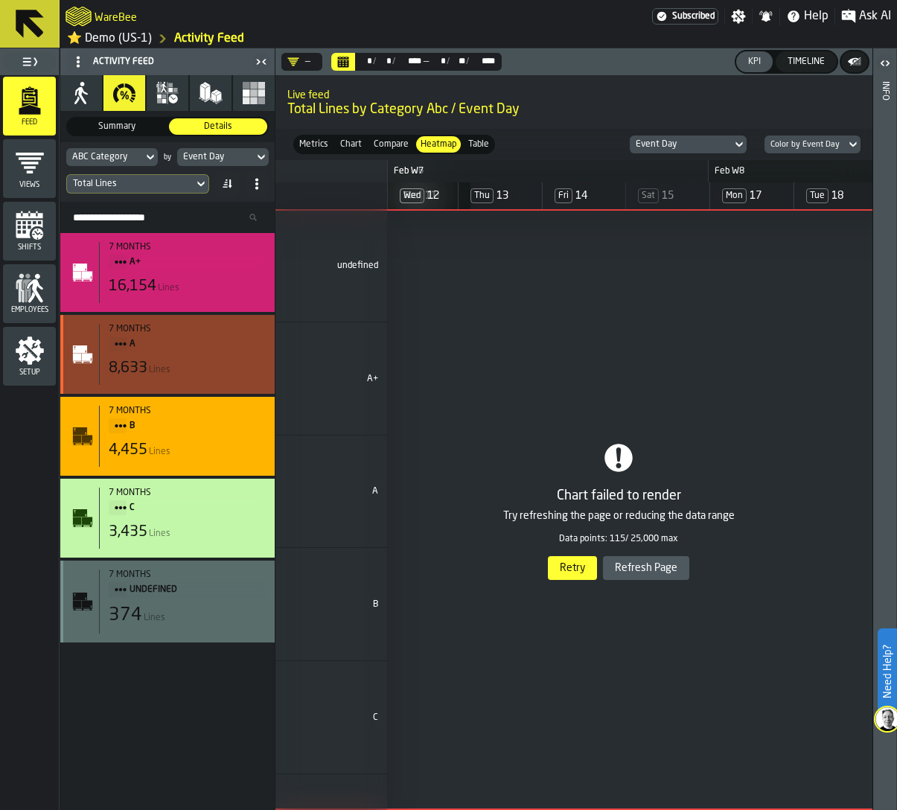
click at [185, 370] on div "8,633 Lines" at bounding box center [187, 368] width 157 height 21
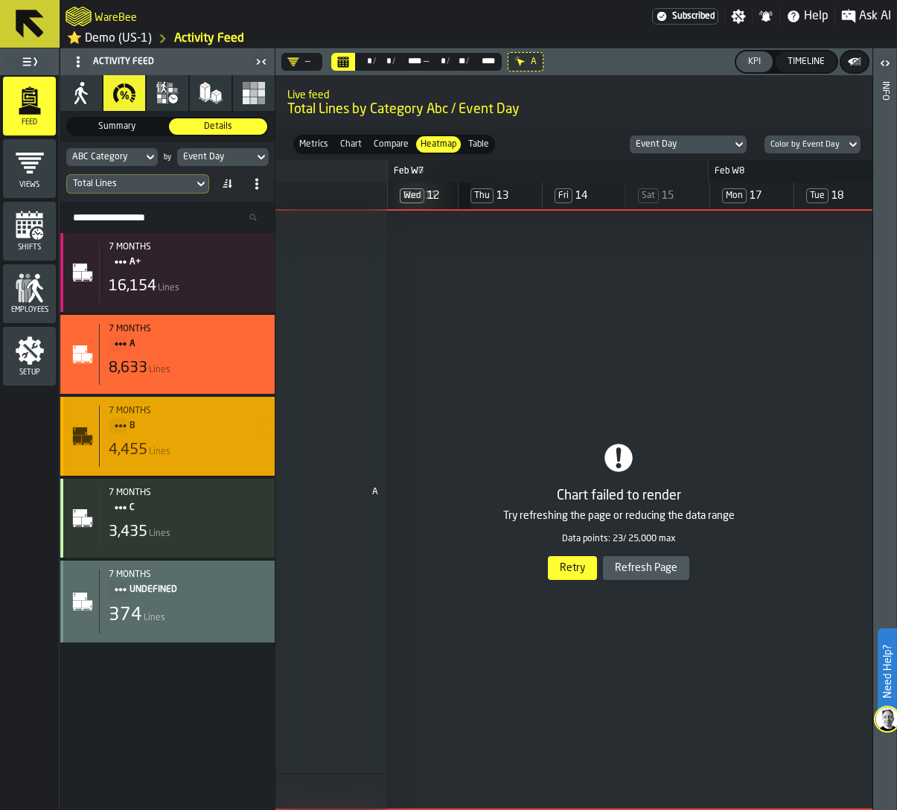
click at [188, 427] on span "B" at bounding box center [191, 426] width 124 height 16
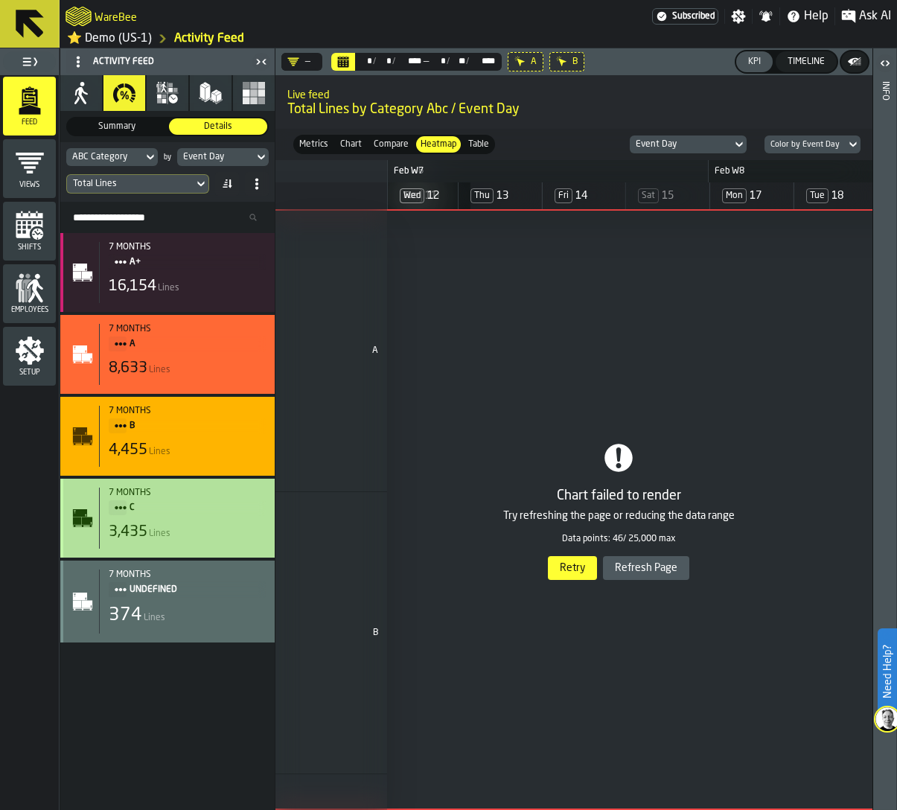
click at [190, 489] on div "7 months" at bounding box center [187, 492] width 157 height 10
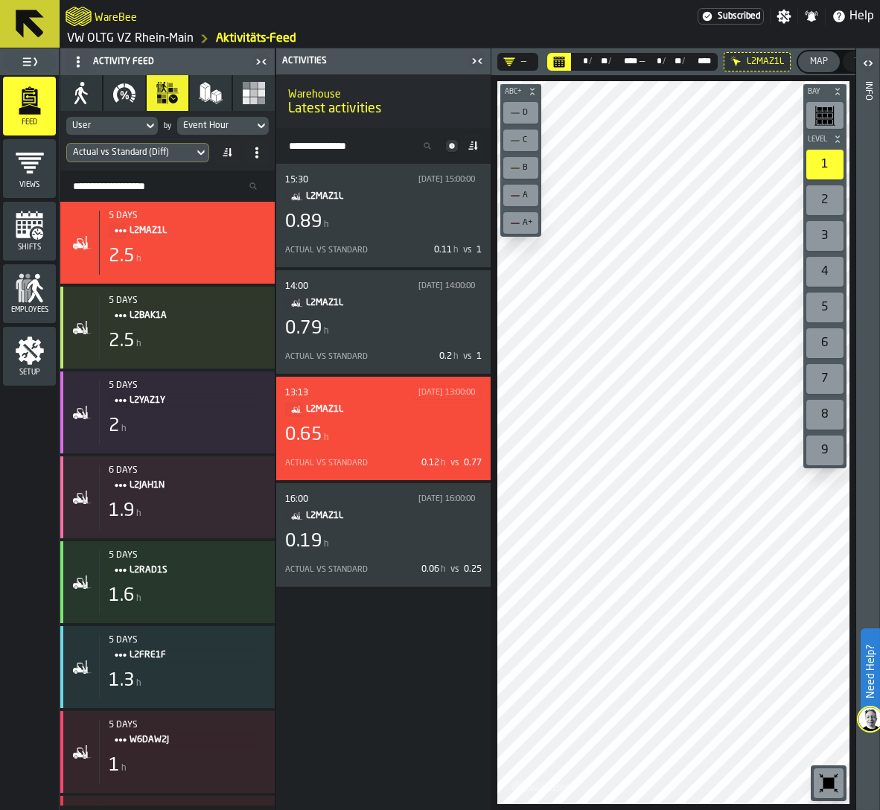
click at [369, 401] on span "L2MAZ1L" at bounding box center [388, 409] width 164 height 16
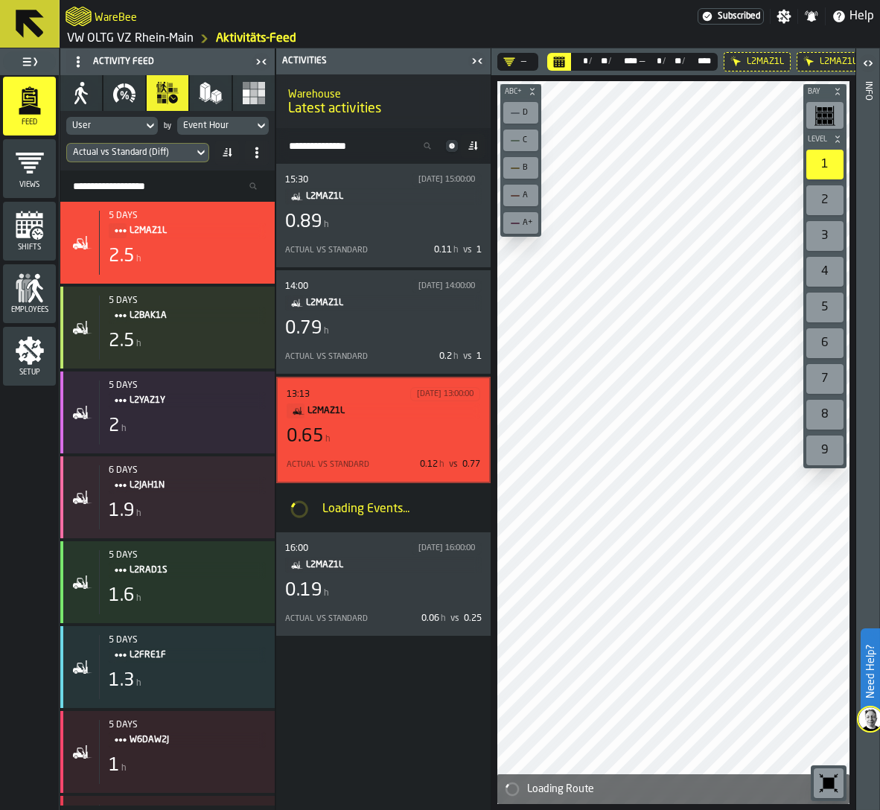
click at [116, 36] on link "VW OLTG VZ Rhein-Main" at bounding box center [130, 39] width 127 height 18
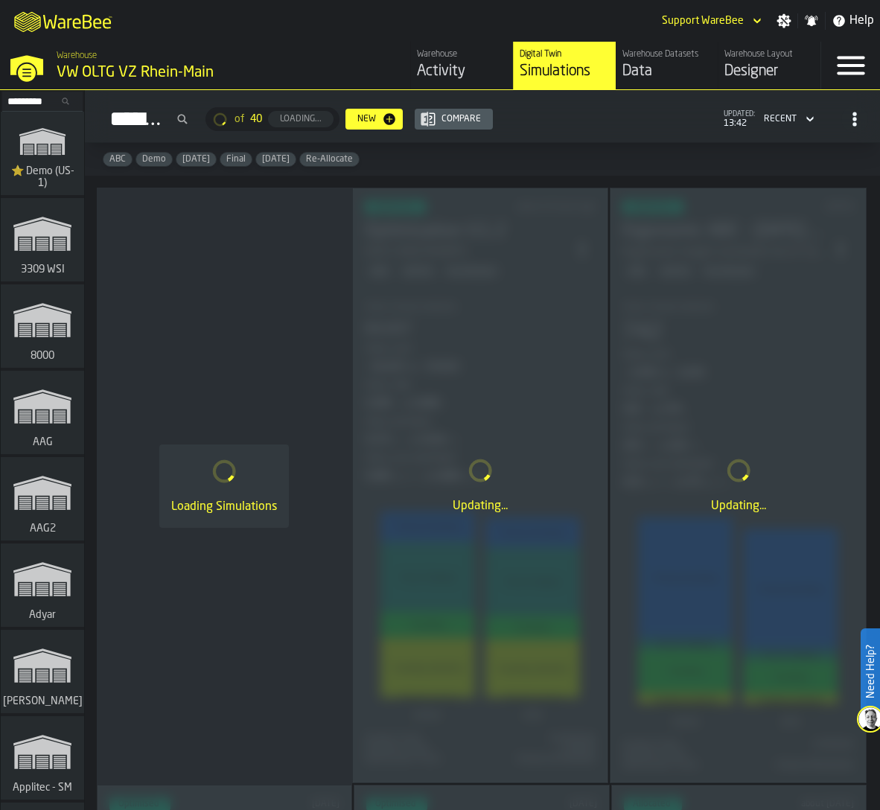
click at [49, 183] on span "⭐ Demo (US-1)" at bounding box center [42, 177] width 71 height 24
